Goal: Information Seeking & Learning: Learn about a topic

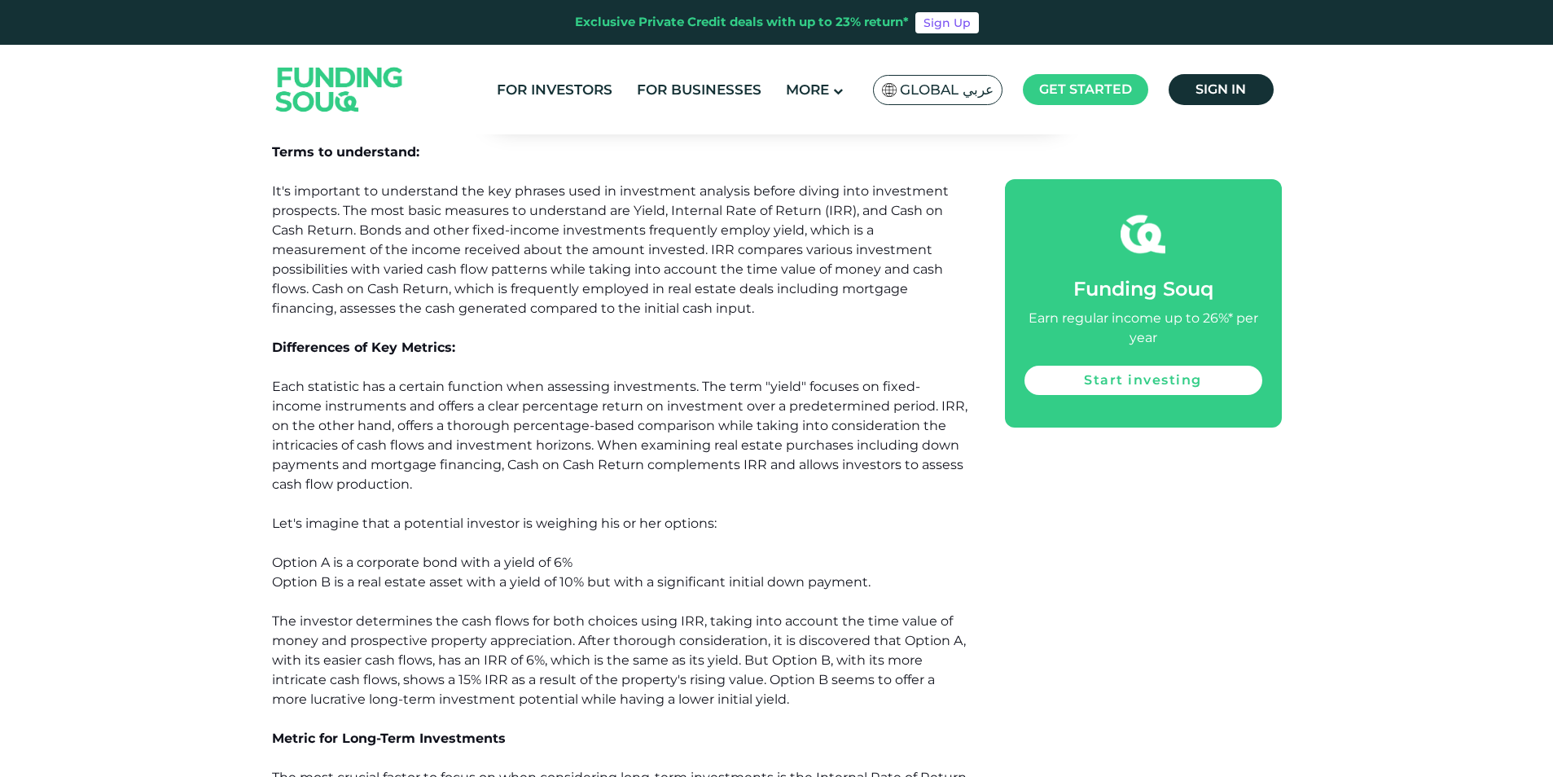
scroll to position [1049, 0]
click at [1109, 632] on div "Investor’s mindset To evaluate potential investment opportunities strategically…" at bounding box center [777, 565] width 1010 height 1161
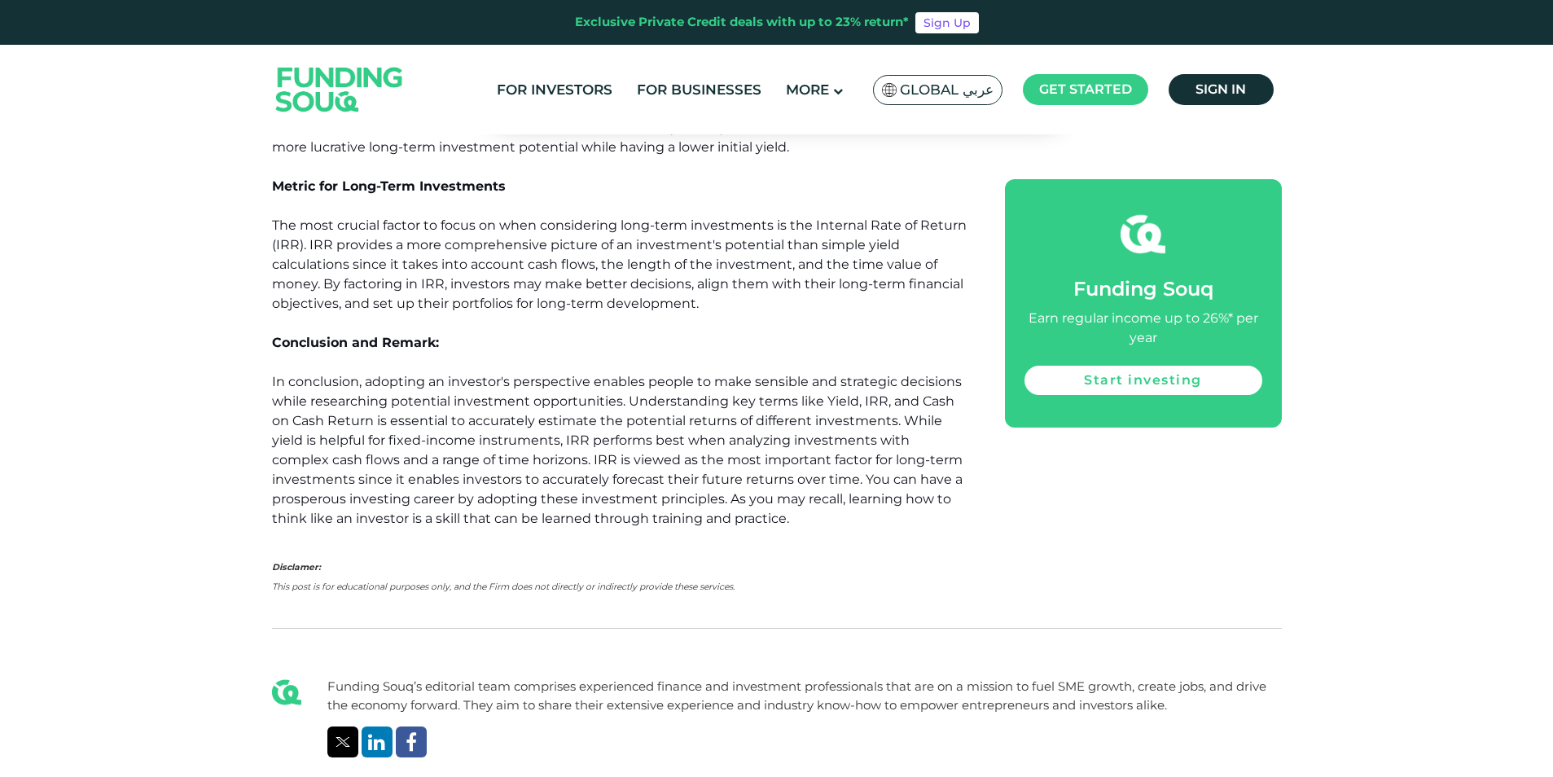
scroll to position [1601, 0]
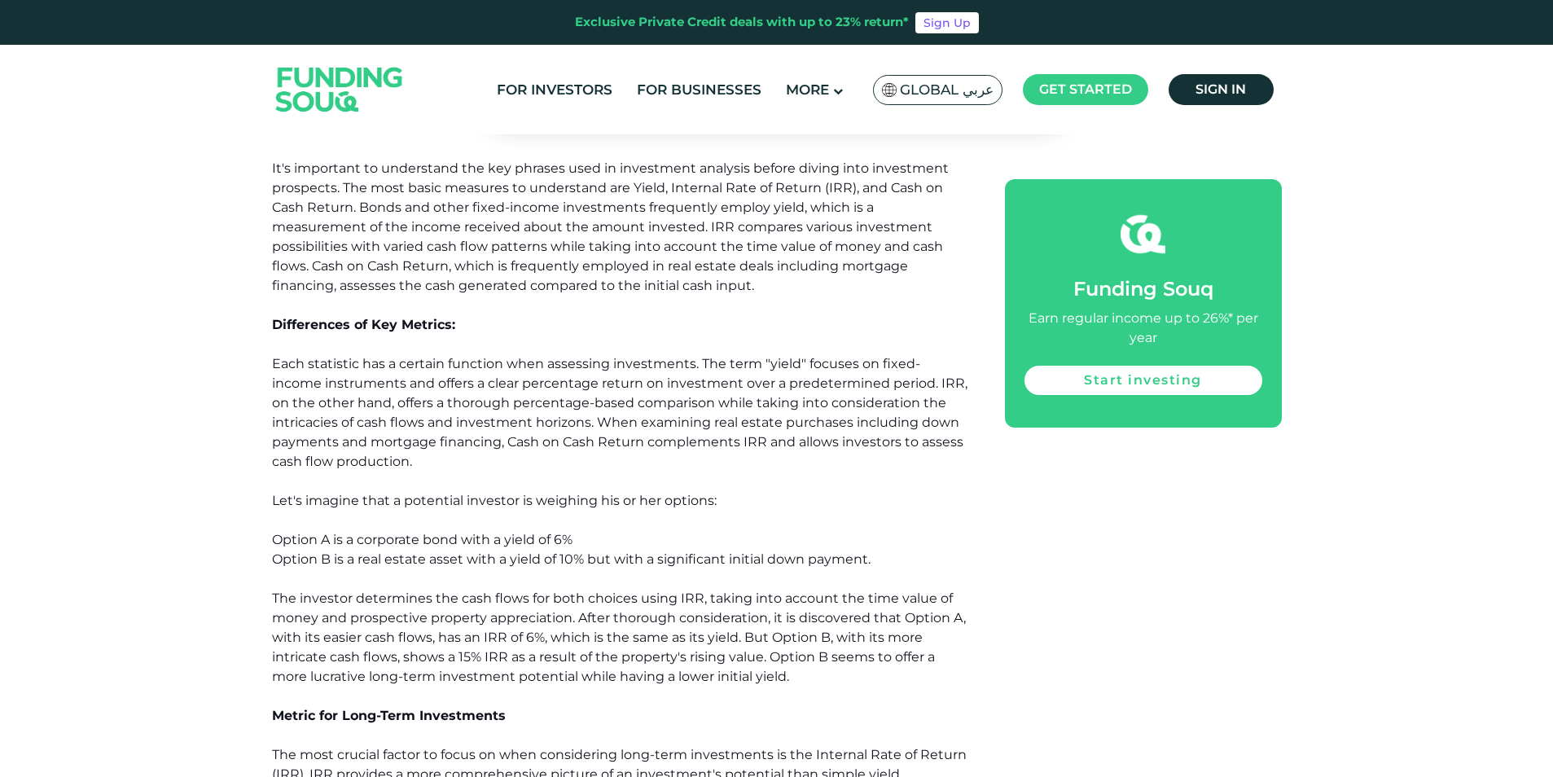
scroll to position [1079, 0]
